Goal: Task Accomplishment & Management: Use online tool/utility

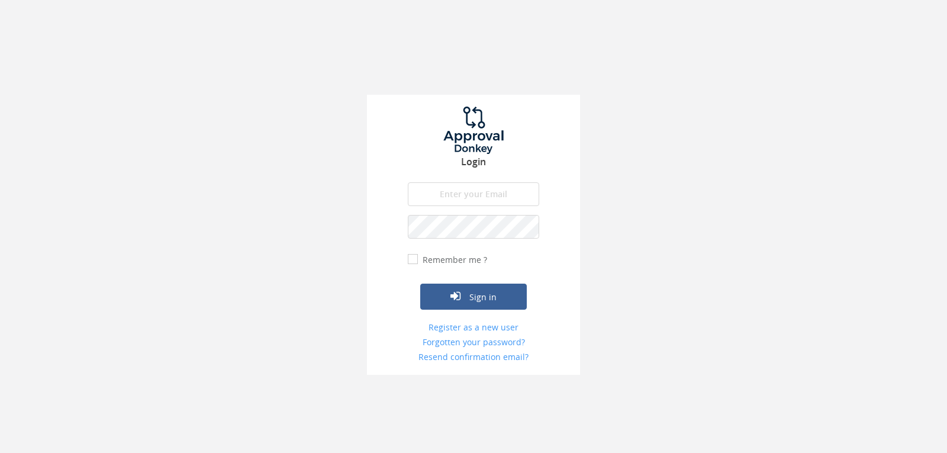
type input "[EMAIL_ADDRESS][DOMAIN_NAME]"
click at [420, 283] on button "Sign in" at bounding box center [473, 296] width 107 height 26
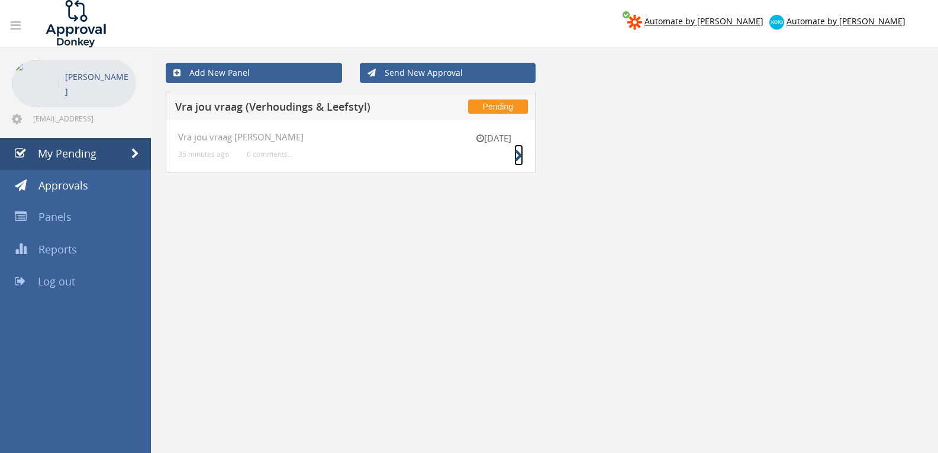
click at [514, 151] on icon at bounding box center [518, 156] width 9 height 12
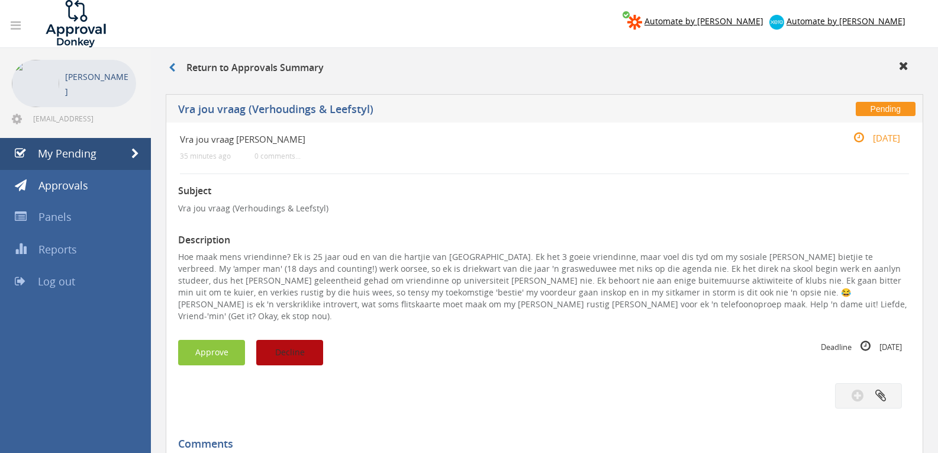
click at [291, 340] on button "Decline" at bounding box center [289, 352] width 67 height 25
